Goal: Transaction & Acquisition: Book appointment/travel/reservation

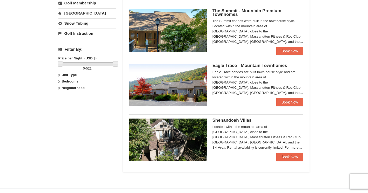
scroll to position [225, 0]
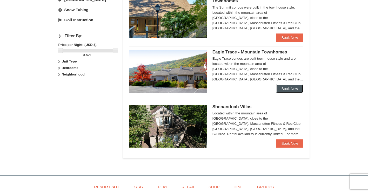
click at [286, 87] on link "Book Now" at bounding box center [289, 89] width 27 height 8
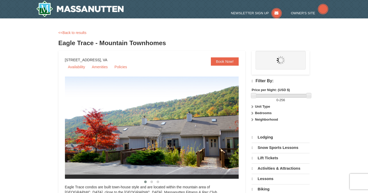
select select "10"
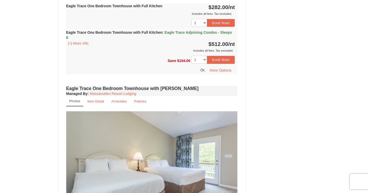
scroll to position [260, 0]
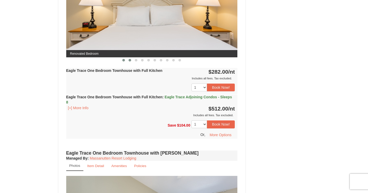
click at [130, 59] on span at bounding box center [130, 60] width 3 height 3
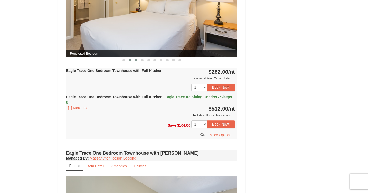
click at [136, 59] on span at bounding box center [136, 60] width 3 height 3
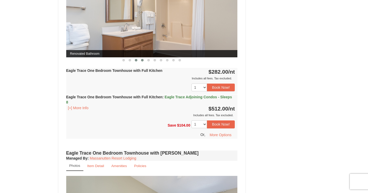
click at [142, 59] on span at bounding box center [142, 60] width 3 height 3
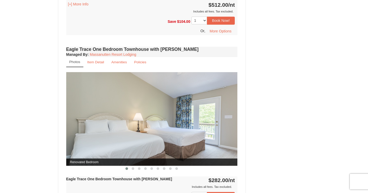
scroll to position [415, 0]
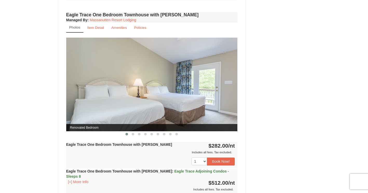
scroll to position [398, 0]
click at [133, 133] on span at bounding box center [133, 134] width 3 height 3
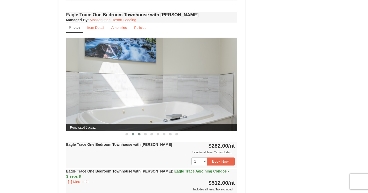
click at [138, 133] on span at bounding box center [139, 134] width 3 height 3
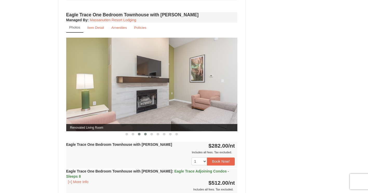
click at [146, 133] on span at bounding box center [145, 134] width 3 height 3
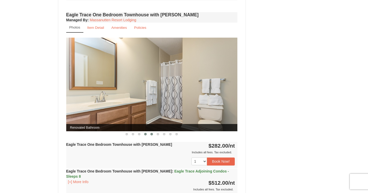
click at [152, 134] on span at bounding box center [151, 134] width 3 height 3
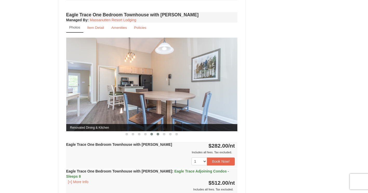
click at [158, 134] on span at bounding box center [158, 134] width 3 height 3
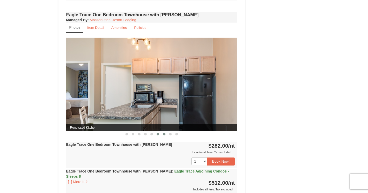
click at [164, 133] on span at bounding box center [164, 134] width 3 height 3
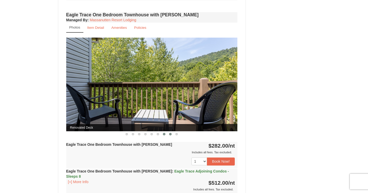
click at [170, 134] on span at bounding box center [170, 134] width 3 height 3
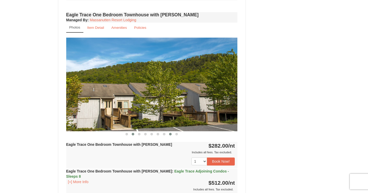
click at [132, 133] on button at bounding box center [133, 134] width 6 height 5
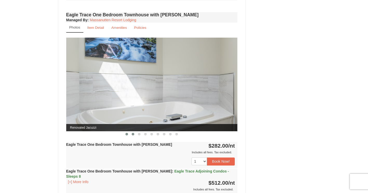
click at [127, 134] on span at bounding box center [126, 134] width 3 height 3
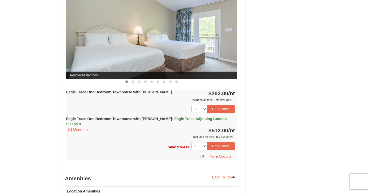
scroll to position [450, 0]
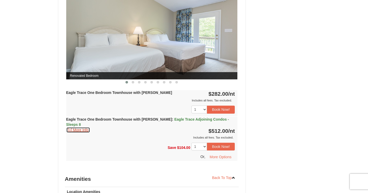
click at [83, 127] on button "[+] More Info" at bounding box center [78, 130] width 24 height 6
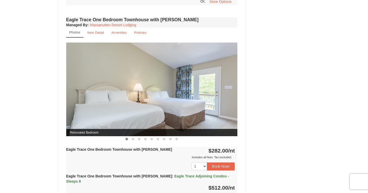
scroll to position [398, 0]
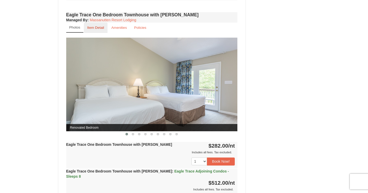
click at [95, 26] on small "Item Detail" at bounding box center [95, 28] width 17 height 4
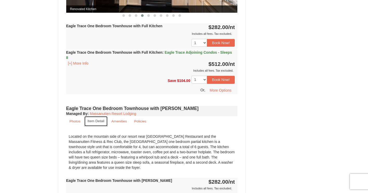
scroll to position [294, 0]
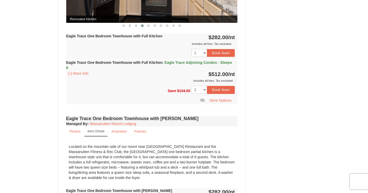
click at [121, 36] on strong "Eagle Trace One Bedroom Townhouse with Full Kitchen" at bounding box center [114, 36] width 96 height 4
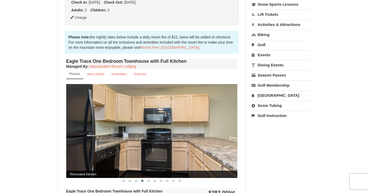
scroll to position [138, 0]
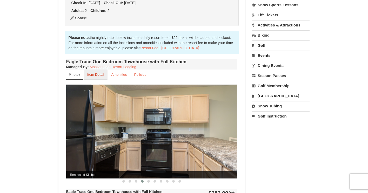
click at [100, 75] on small "Item Detail" at bounding box center [95, 75] width 17 height 4
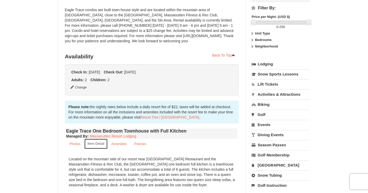
scroll to position [0, 0]
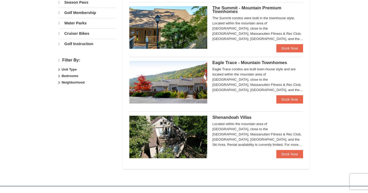
scroll to position [215, 0]
select select "10"
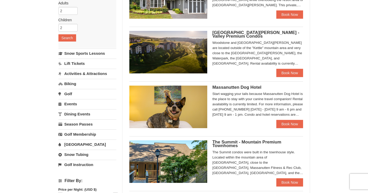
scroll to position [35, 0]
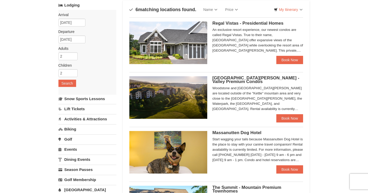
click at [225, 78] on span "[GEOGRAPHIC_DATA][PERSON_NAME] - Valley Premium Condos" at bounding box center [255, 80] width 87 height 9
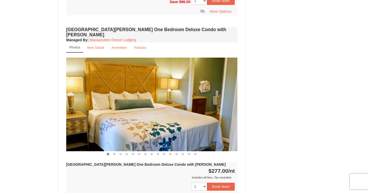
scroll to position [397, 0]
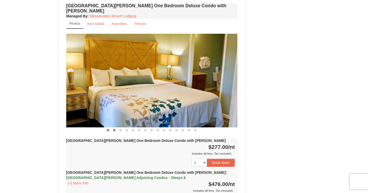
click at [116, 128] on button at bounding box center [114, 130] width 6 height 5
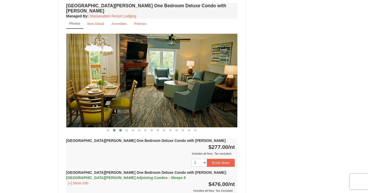
click at [120, 129] on span at bounding box center [120, 130] width 3 height 3
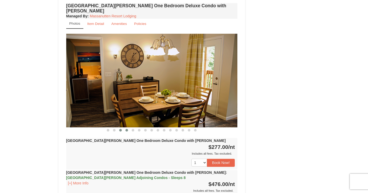
click at [127, 129] on span at bounding box center [126, 130] width 3 height 3
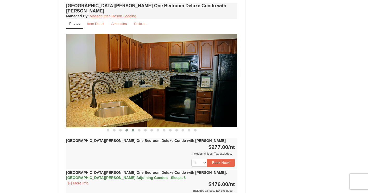
click at [132, 129] on span at bounding box center [133, 130] width 3 height 3
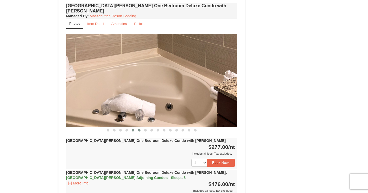
click at [139, 129] on span at bounding box center [139, 130] width 3 height 3
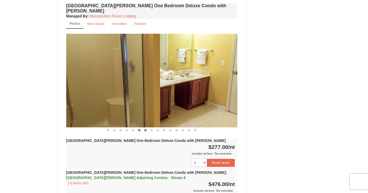
click at [146, 129] on span at bounding box center [145, 130] width 3 height 3
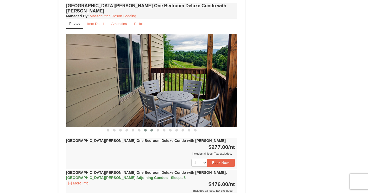
click at [152, 129] on span at bounding box center [151, 130] width 3 height 3
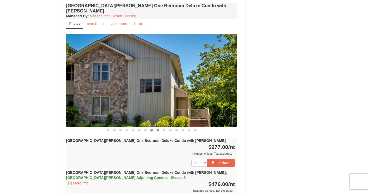
click at [158, 129] on span at bounding box center [158, 130] width 3 height 3
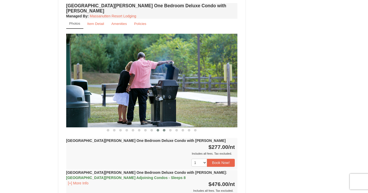
click at [164, 129] on span at bounding box center [164, 130] width 3 height 3
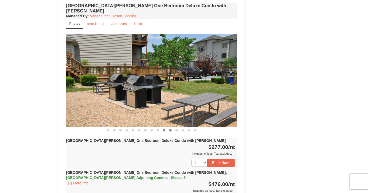
click at [170, 129] on span at bounding box center [170, 130] width 3 height 3
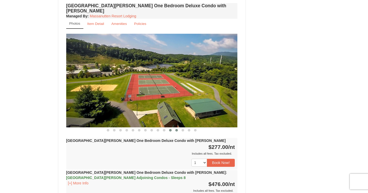
click at [176, 129] on span at bounding box center [176, 130] width 3 height 3
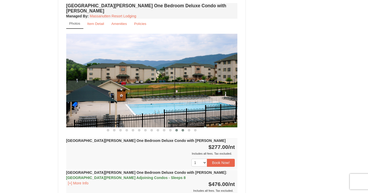
click at [182, 129] on span at bounding box center [183, 130] width 3 height 3
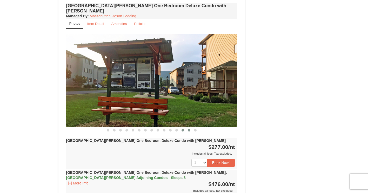
click at [189, 129] on span at bounding box center [189, 130] width 3 height 3
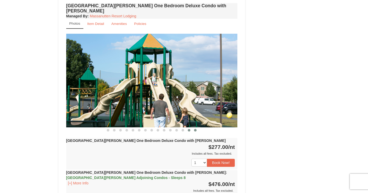
click at [193, 128] on button at bounding box center [195, 130] width 6 height 5
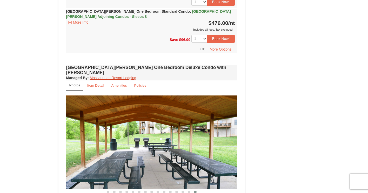
scroll to position [310, 0]
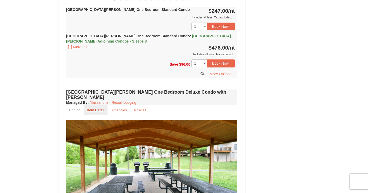
click at [102, 108] on small "Item Detail" at bounding box center [95, 110] width 17 height 4
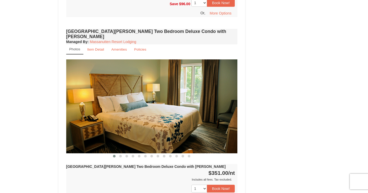
scroll to position [570, 0]
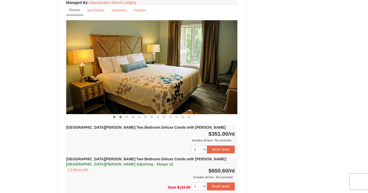
click at [122, 116] on span at bounding box center [120, 117] width 3 height 3
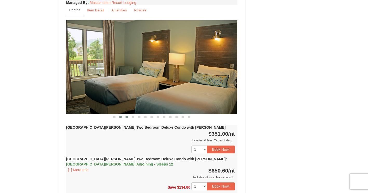
click at [126, 116] on span at bounding box center [126, 117] width 3 height 3
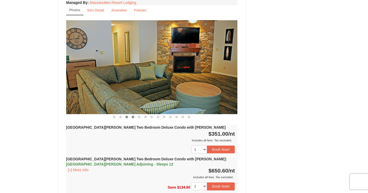
click at [133, 116] on span at bounding box center [133, 117] width 3 height 3
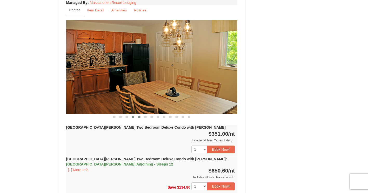
click at [139, 116] on span at bounding box center [139, 117] width 3 height 3
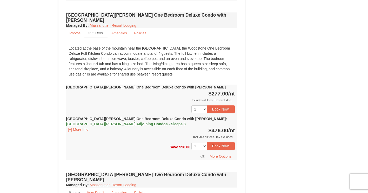
scroll to position [380, 0]
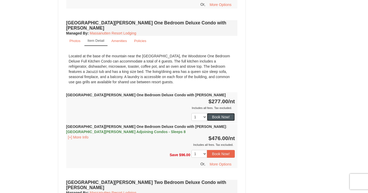
click at [230, 113] on button "Book Now!" at bounding box center [221, 117] width 28 height 8
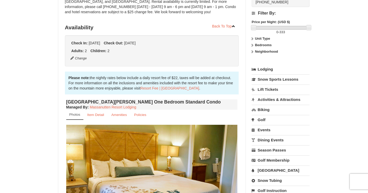
scroll to position [51, 0]
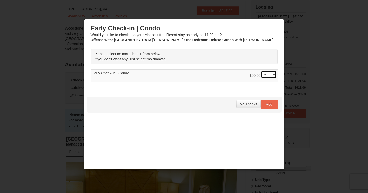
click at [266, 77] on select "-- 01" at bounding box center [269, 75] width 16 height 8
click at [235, 88] on div "Please select no more than 1 from below. If you don't want any, just select "no…" at bounding box center [184, 68] width 195 height 46
click at [251, 103] on span "No Thanks" at bounding box center [248, 104] width 17 height 4
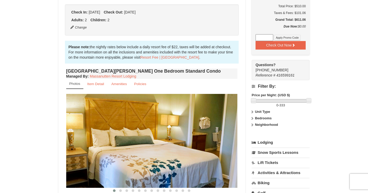
scroll to position [120, 0]
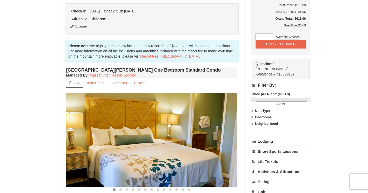
drag, startPoint x: 269, startPoint y: 127, endPoint x: 269, endPoint y: 136, distance: 8.3
drag, startPoint x: 269, startPoint y: 136, endPoint x: 336, endPoint y: 35, distance: 121.0
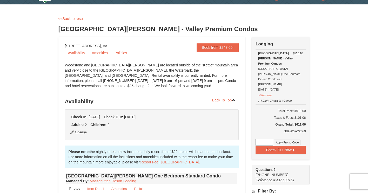
scroll to position [17, 0]
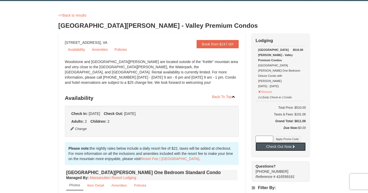
click at [289, 143] on button "Check Out Now" at bounding box center [281, 147] width 50 height 8
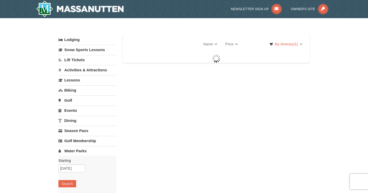
select select "10"
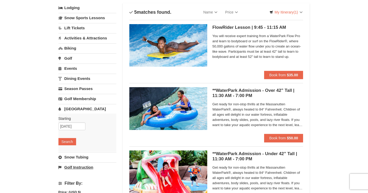
scroll to position [17, 0]
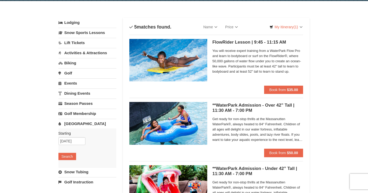
click at [74, 52] on link "Activities & Attractions" at bounding box center [87, 53] width 58 height 10
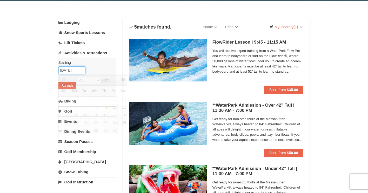
click at [73, 70] on input "[DATE]" at bounding box center [71, 70] width 27 height 8
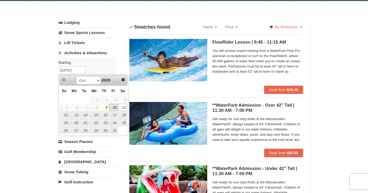
click at [112, 106] on link "10" at bounding box center [113, 107] width 9 height 7
type input "[DATE]"
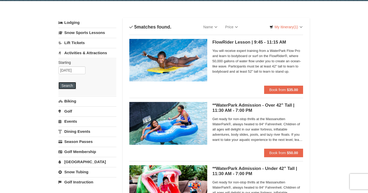
click at [69, 86] on button "Search" at bounding box center [67, 85] width 18 height 7
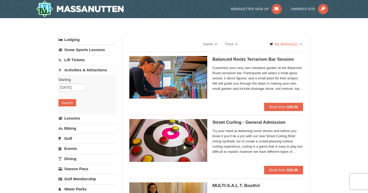
select select "10"
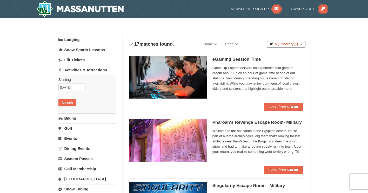
click at [284, 45] on link "My Itinerary (1)" at bounding box center [285, 44] width 39 height 8
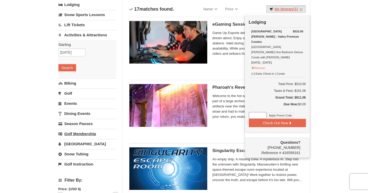
scroll to position [52, 0]
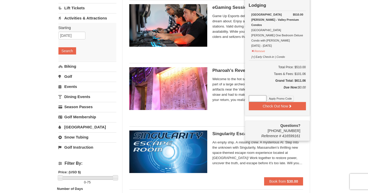
click at [78, 127] on link "[GEOGRAPHIC_DATA]" at bounding box center [87, 127] width 58 height 10
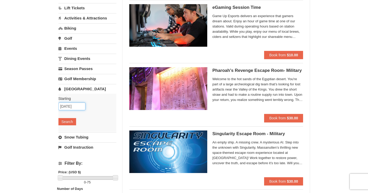
click at [77, 107] on input "10/10/2025" at bounding box center [71, 107] width 27 height 8
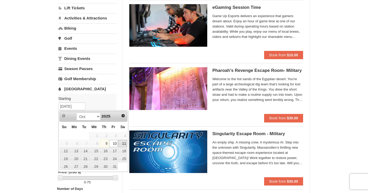
click at [123, 143] on link "11" at bounding box center [122, 143] width 9 height 7
type input "[DATE]"
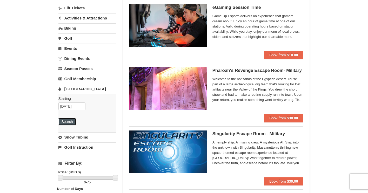
click at [66, 124] on button "Search" at bounding box center [67, 121] width 18 height 7
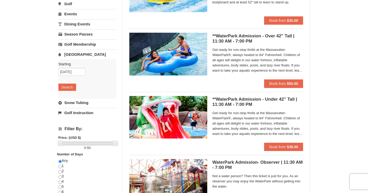
scroll to position [69, 0]
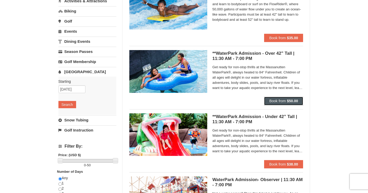
click at [278, 100] on span "Book from" at bounding box center [277, 101] width 17 height 4
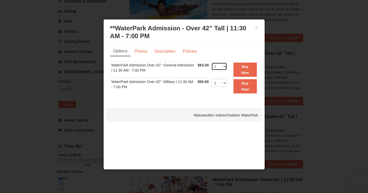
click at [224, 67] on select "1 2 3 4 5 6 7 8 9 10 11 12 13 14 15 16 17 18 19 20 21 22" at bounding box center [219, 67] width 16 height 8
select select "3"
click at [211, 63] on select "1 2 3 4 5 6 7 8 9 10 11 12 13 14 15 16 17 18 19 20 21 22" at bounding box center [219, 67] width 16 height 8
click at [241, 70] on button "Buy Now" at bounding box center [244, 70] width 23 height 14
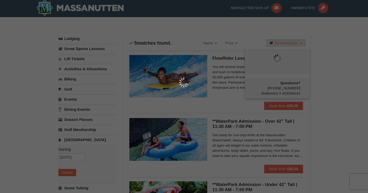
scroll to position [2, 0]
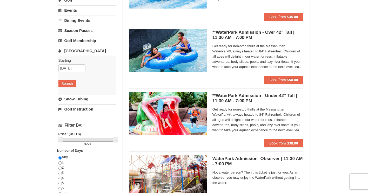
scroll to position [105, 0]
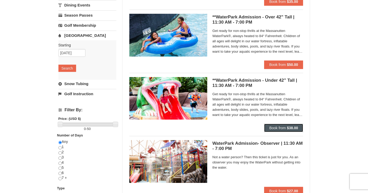
click at [283, 128] on span "Book from" at bounding box center [277, 128] width 17 height 4
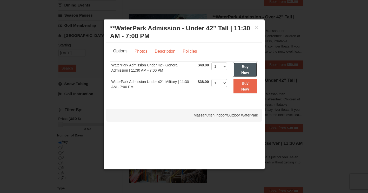
click at [241, 68] on strong "Buy Now" at bounding box center [245, 70] width 8 height 10
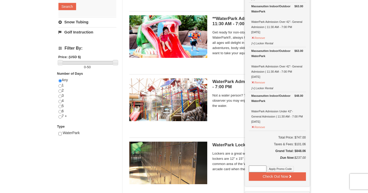
scroll to position [173, 0]
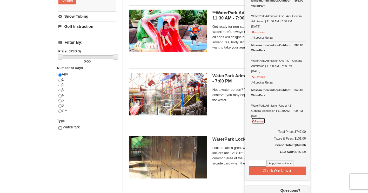
click at [262, 118] on button "Remove" at bounding box center [258, 121] width 14 height 6
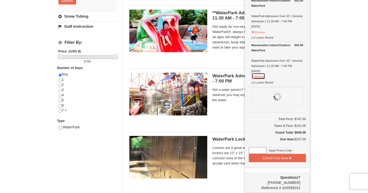
click at [260, 73] on button "Remove" at bounding box center [258, 76] width 14 height 6
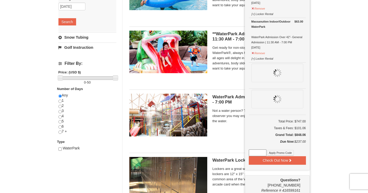
scroll to position [104, 0]
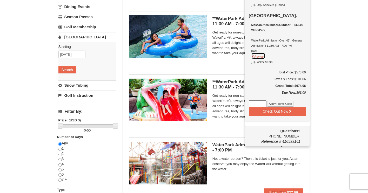
click at [261, 53] on button "Remove" at bounding box center [258, 56] width 14 height 6
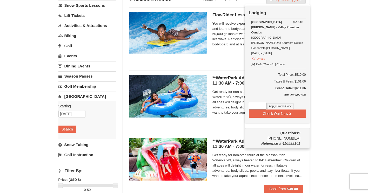
scroll to position [0, 0]
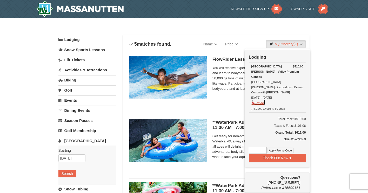
click at [262, 99] on button "Remove" at bounding box center [258, 102] width 14 height 6
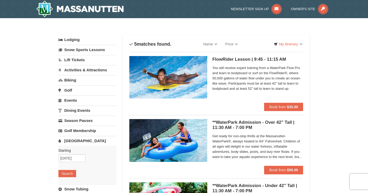
click at [73, 69] on link "Activities & Attractions" at bounding box center [87, 70] width 58 height 10
